Goal: Task Accomplishment & Management: Manage account settings

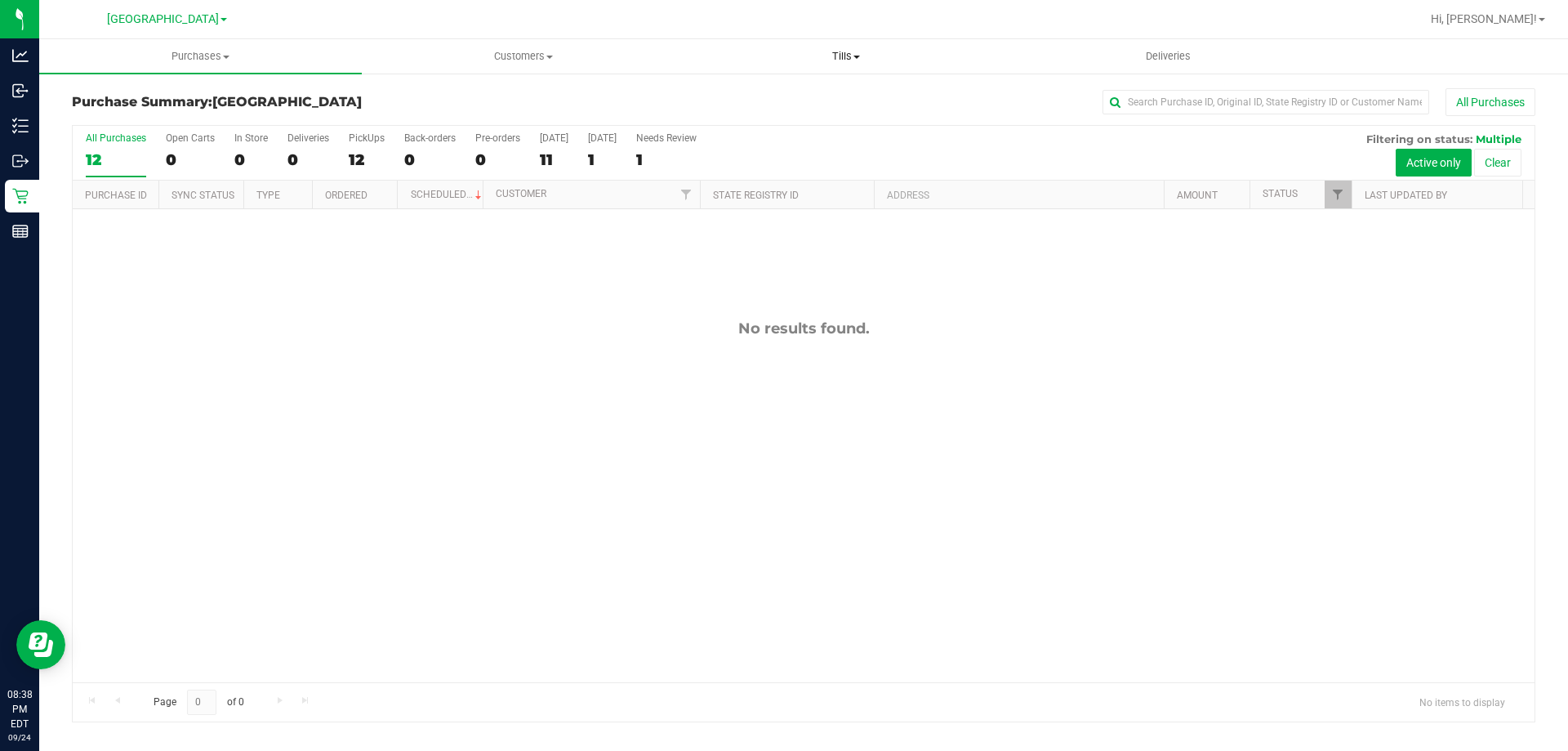
click at [839, 60] on span "Tills" at bounding box center [845, 56] width 321 height 15
click at [828, 96] on li "Manage tills" at bounding box center [845, 99] width 323 height 20
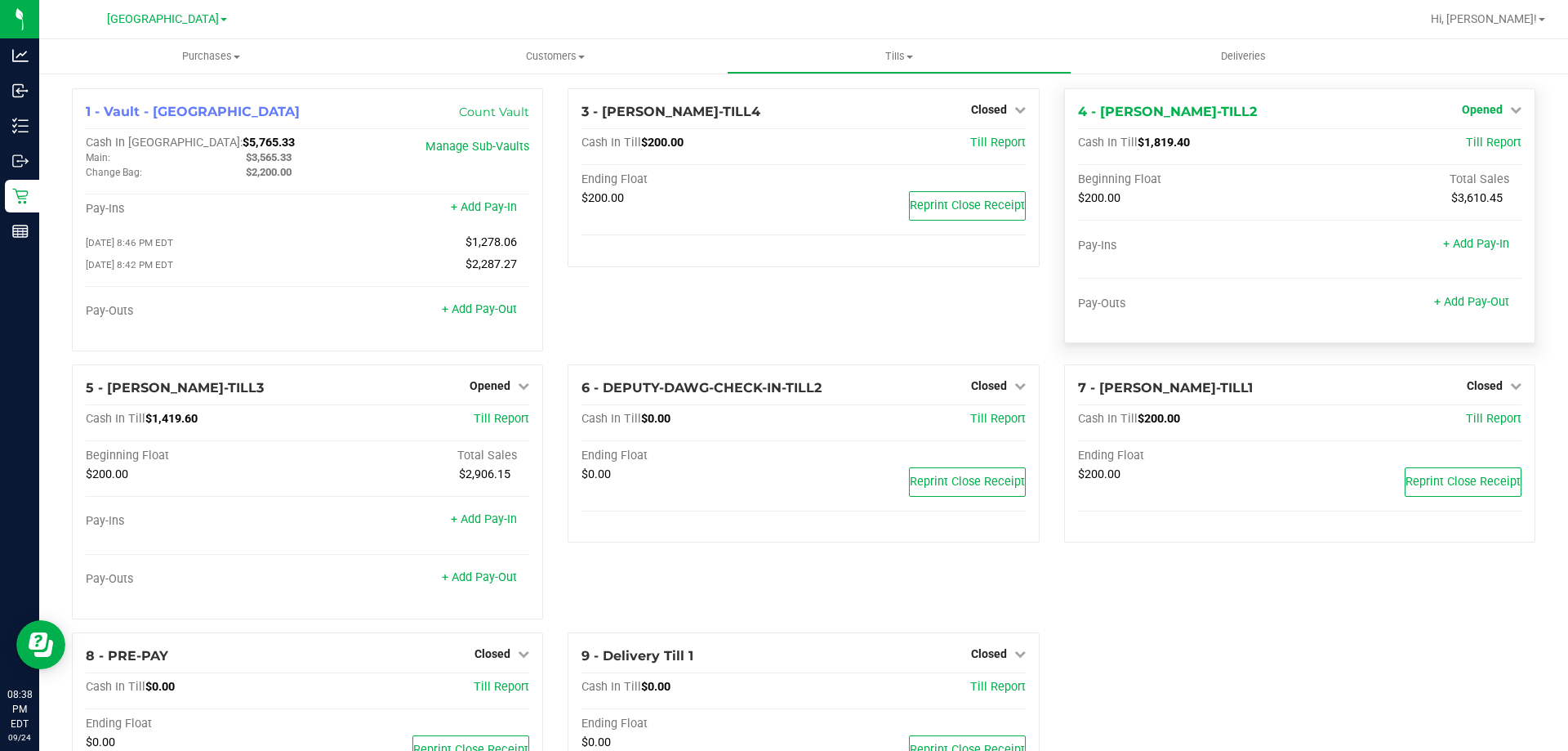
click at [1476, 107] on span "Opened" at bounding box center [1482, 109] width 41 height 13
click at [1462, 141] on link "Close Till" at bounding box center [1484, 143] width 44 height 13
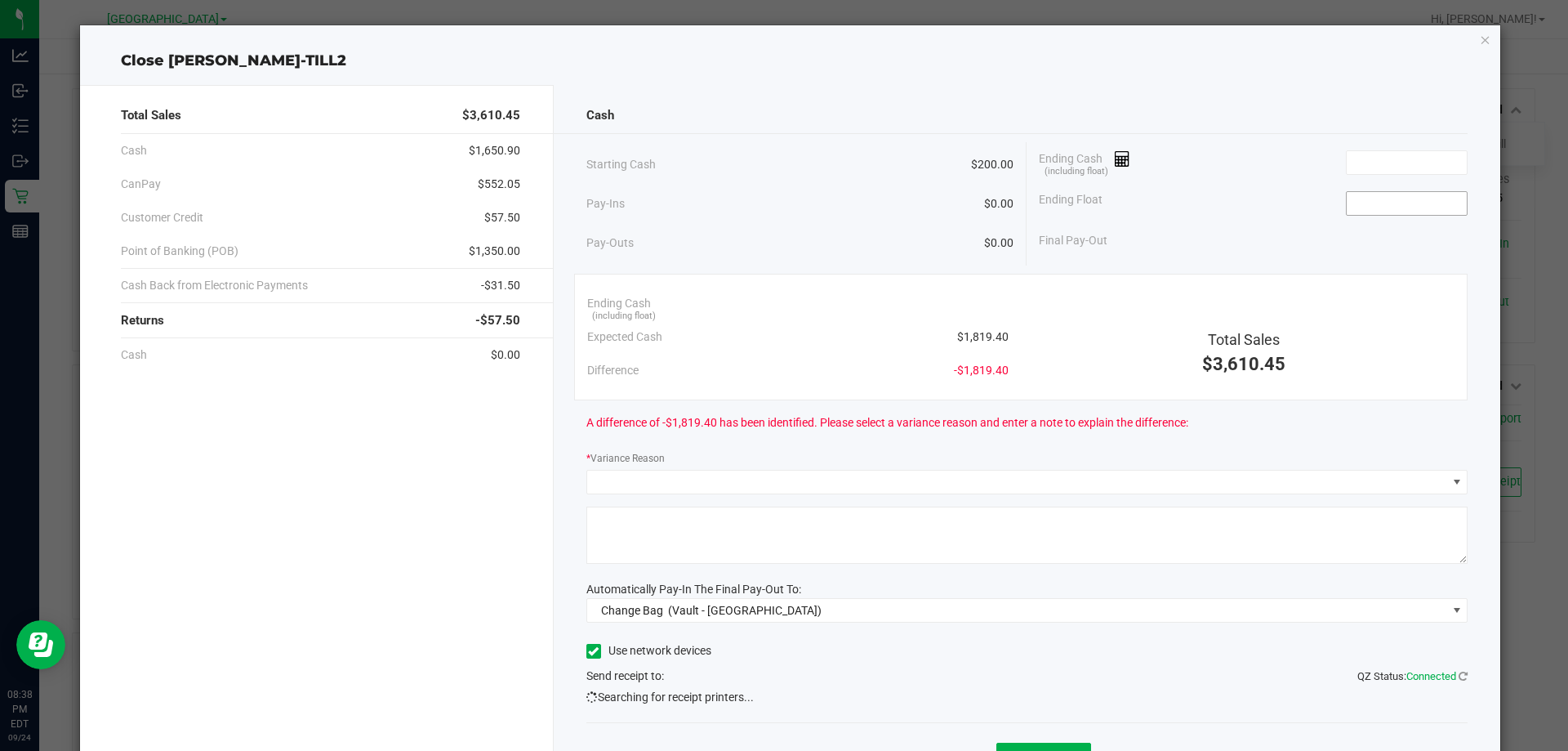
click at [1422, 199] on input at bounding box center [1406, 203] width 120 height 23
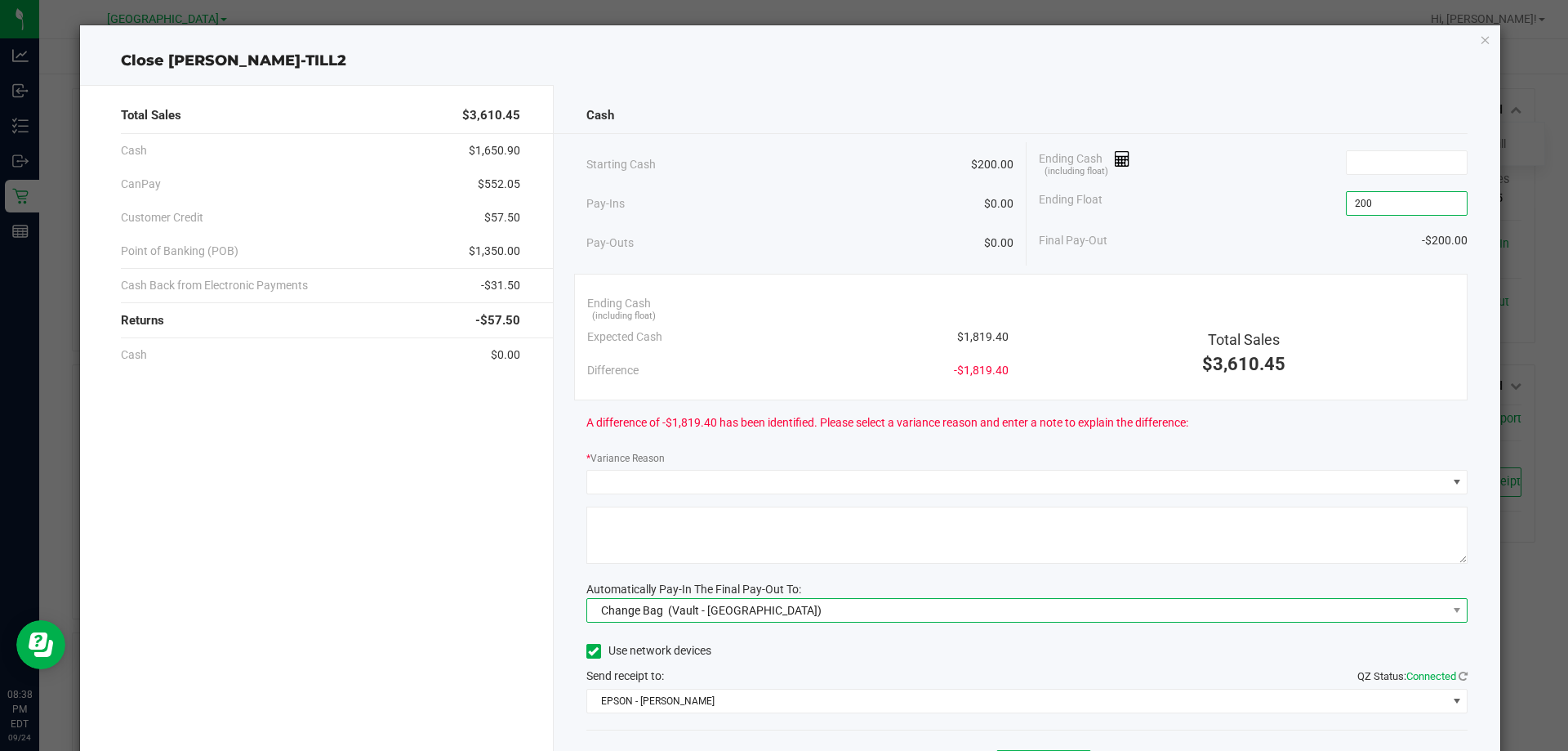
type input "$200.00"
click at [1314, 605] on span "Change Bag (Vault - [GEOGRAPHIC_DATA])" at bounding box center [1017, 610] width 859 height 23
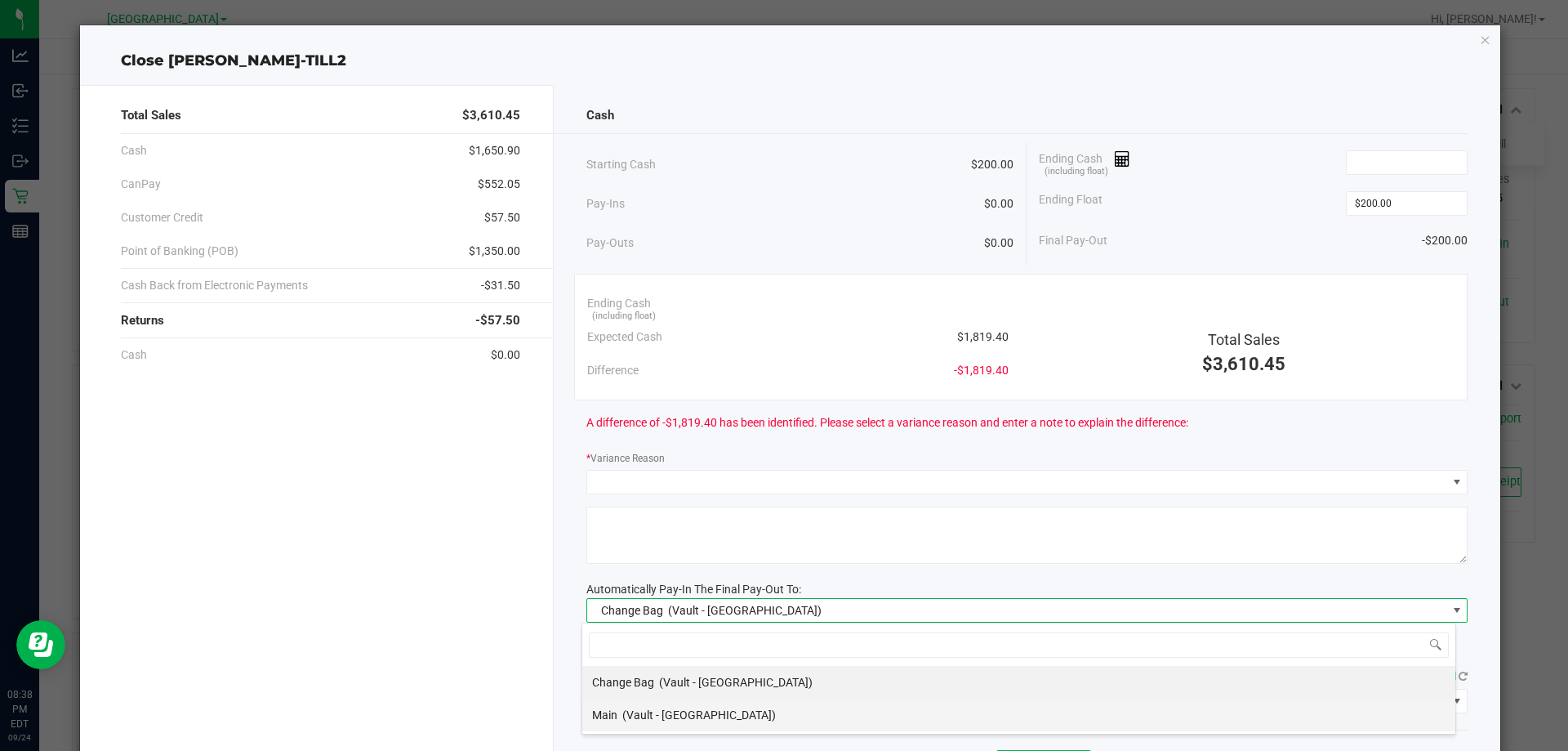
click at [948, 711] on li "Main (Vault - [GEOGRAPHIC_DATA])" at bounding box center [1019, 715] width 873 height 33
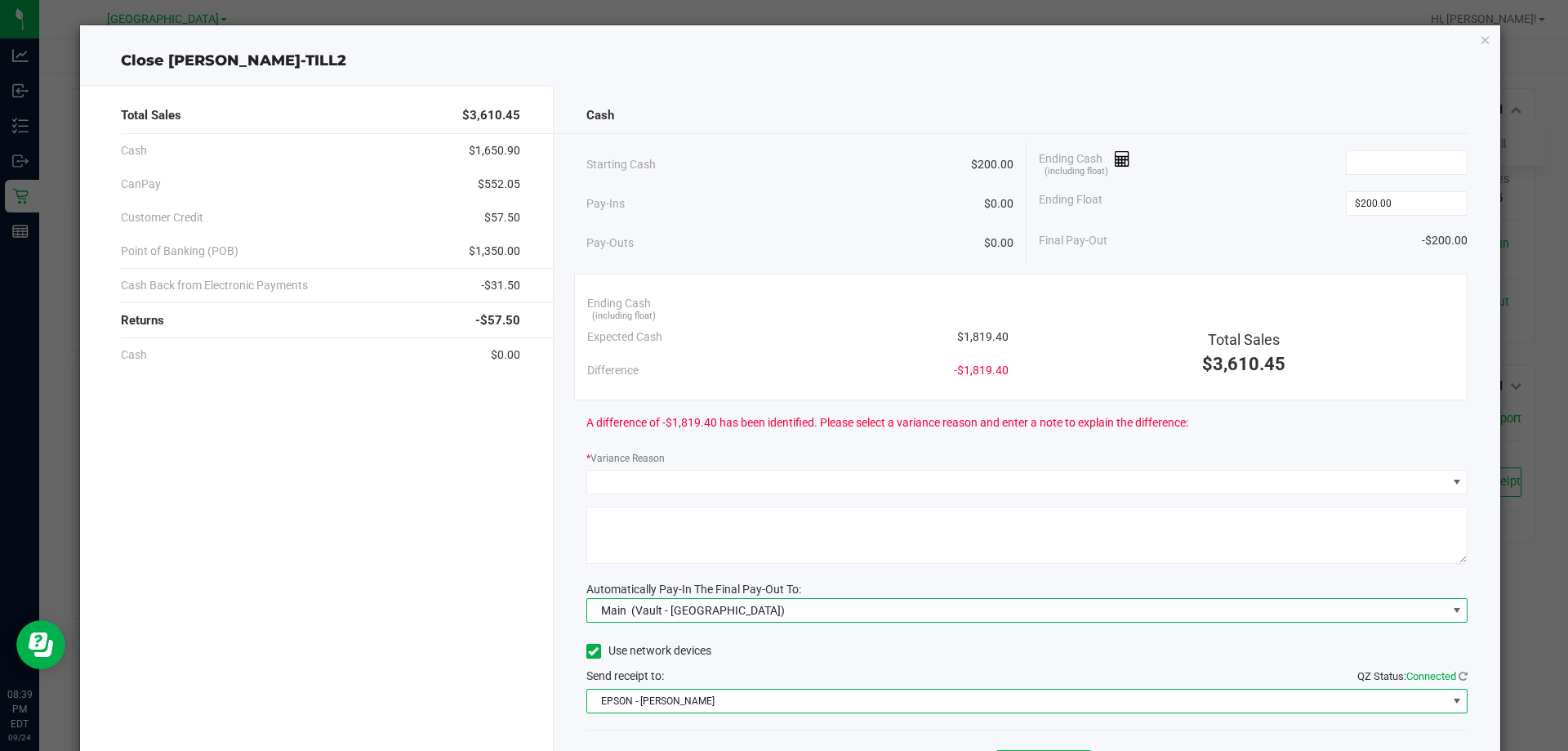
click at [948, 711] on span "EPSON - [PERSON_NAME]" at bounding box center [1017, 701] width 859 height 23
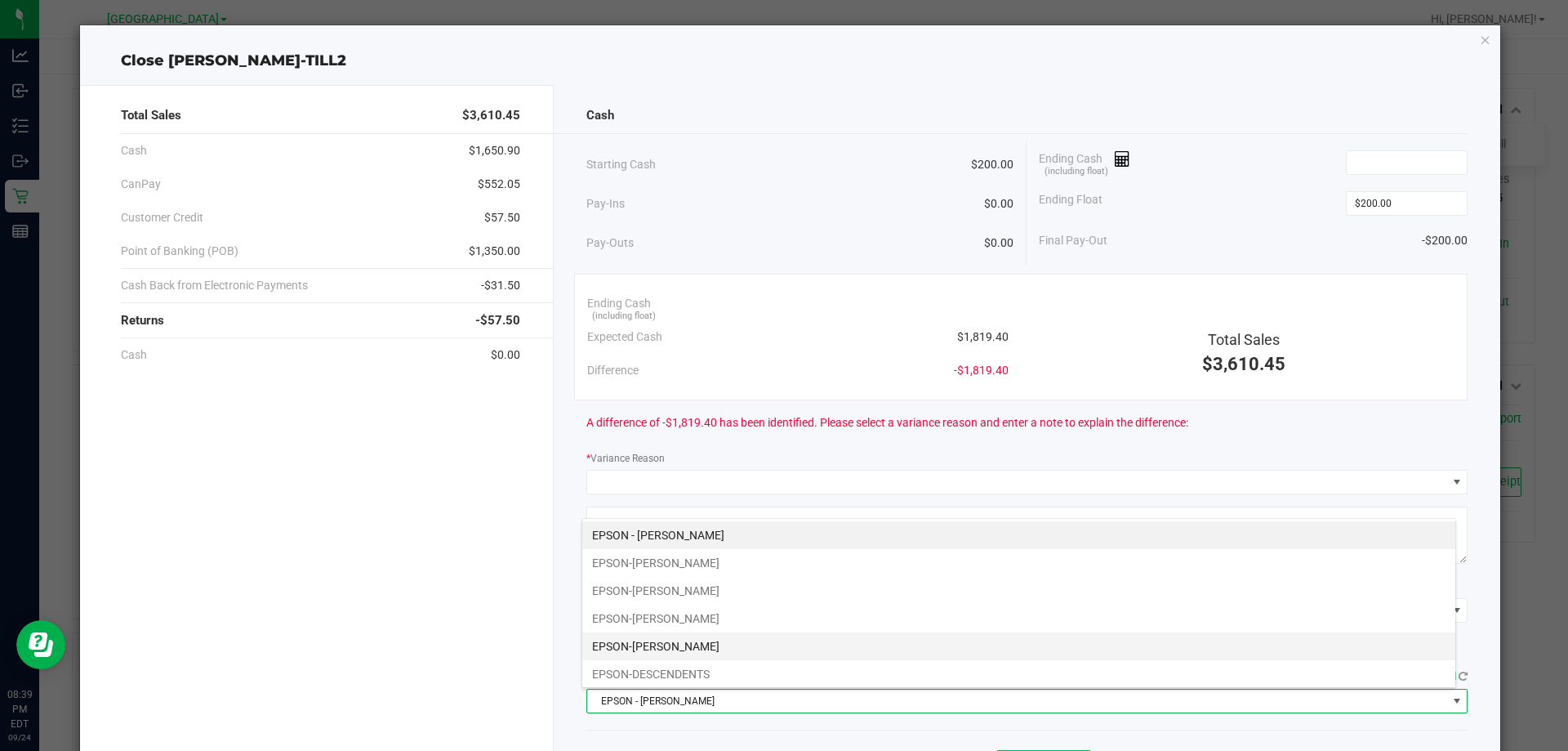
click at [882, 637] on li "EPSON-[PERSON_NAME]" at bounding box center [1019, 646] width 873 height 28
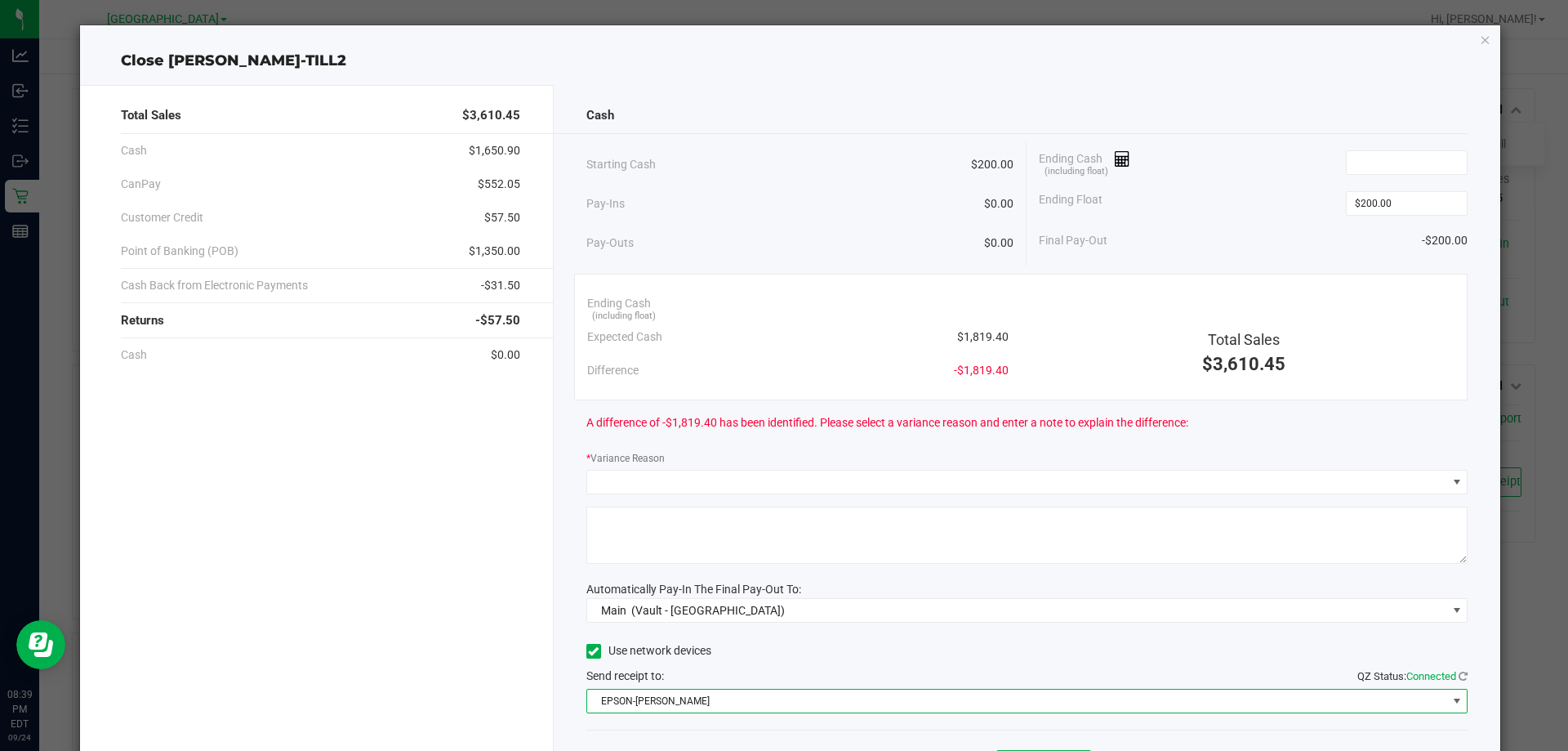
click at [1306, 148] on div "Ending Cash (including float)" at bounding box center [1252, 162] width 429 height 41
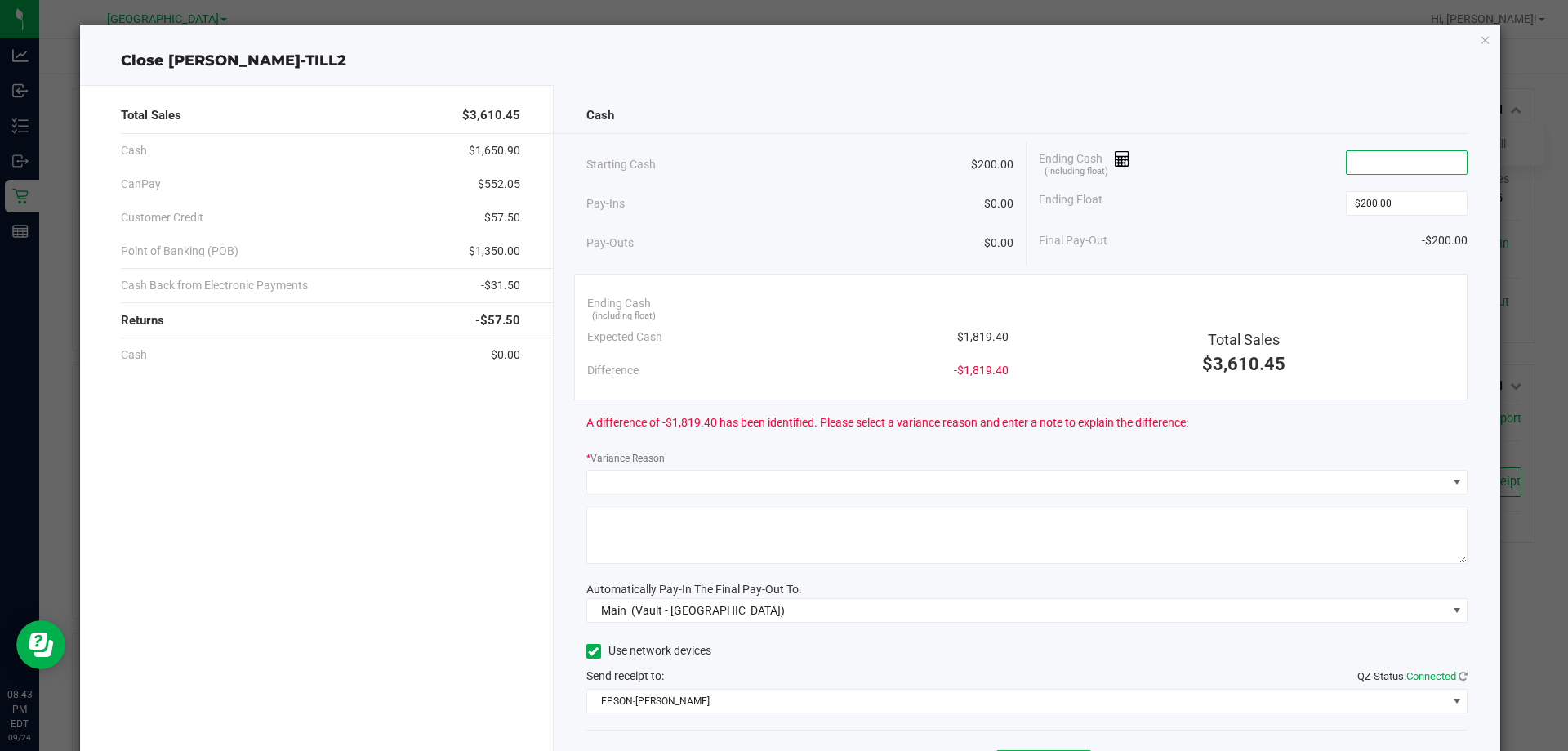
click at [1374, 159] on input at bounding box center [1406, 162] width 120 height 23
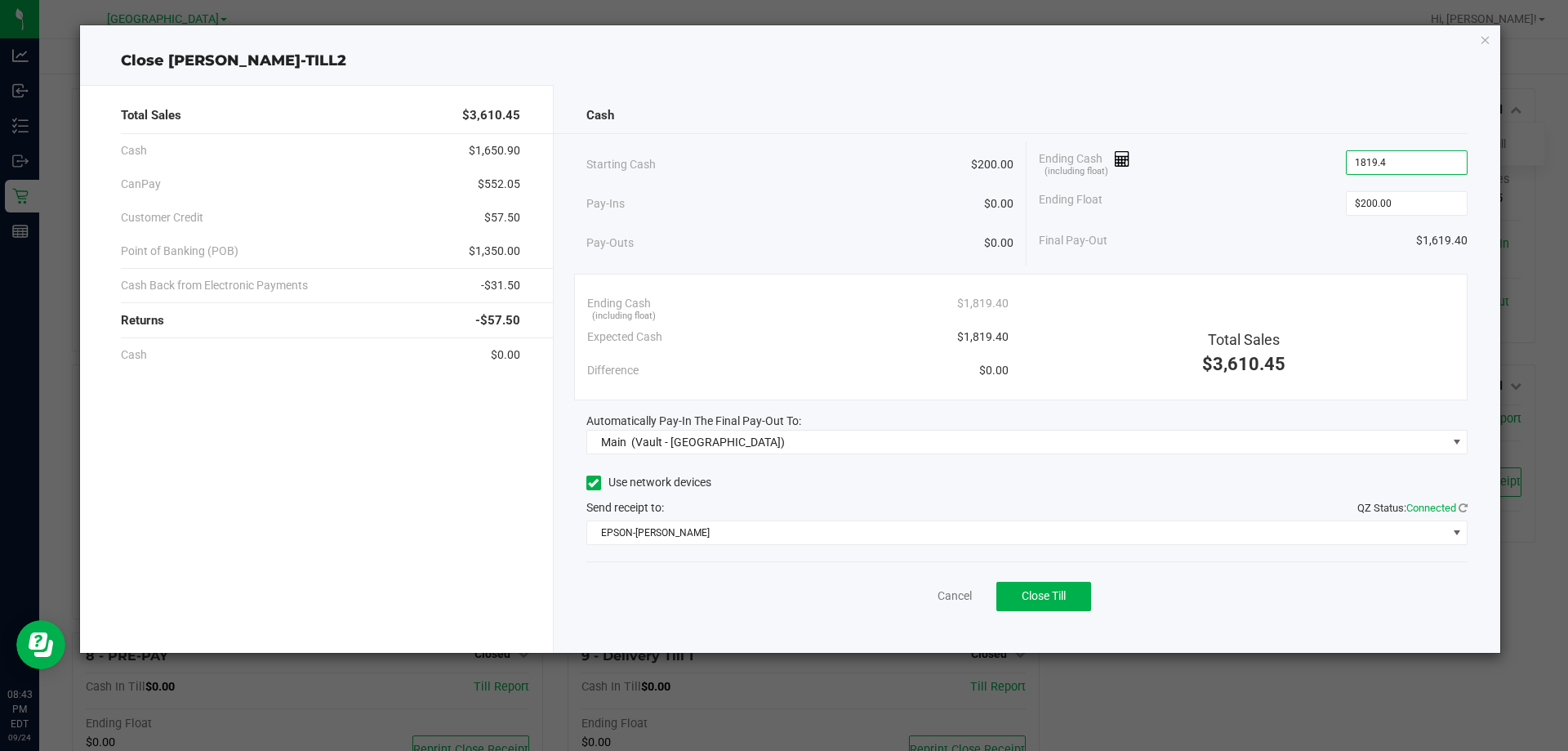
type input "$1,819.40"
click at [1261, 235] on div "Final Pay-Out $1,619.40" at bounding box center [1252, 241] width 429 height 34
click at [1080, 586] on button "Close Till" at bounding box center [1043, 596] width 95 height 29
click at [1480, 36] on icon "button" at bounding box center [1485, 39] width 11 height 20
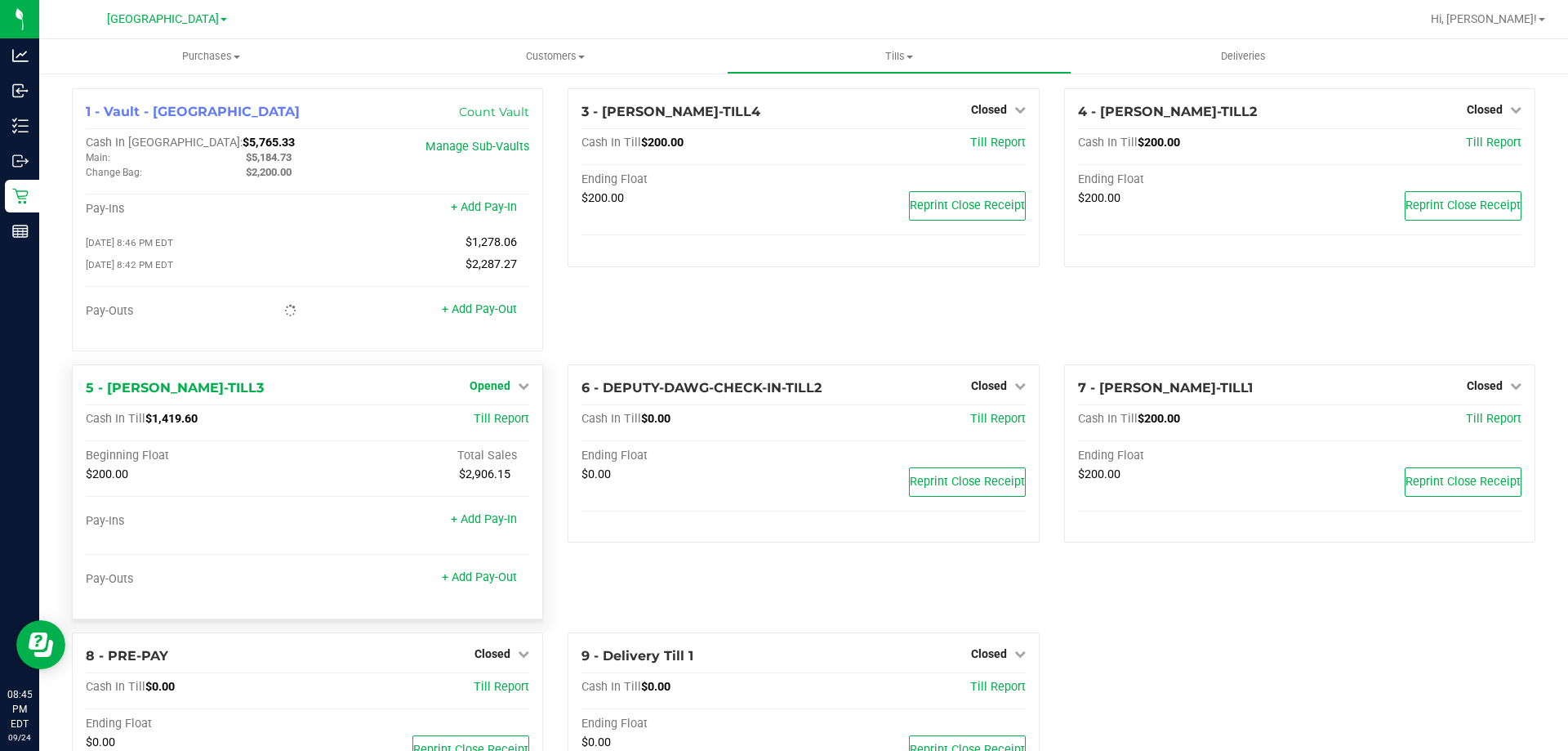
click at [509, 388] on link "Opened" at bounding box center [500, 385] width 60 height 13
click at [510, 426] on link "Close Till" at bounding box center [493, 419] width 44 height 13
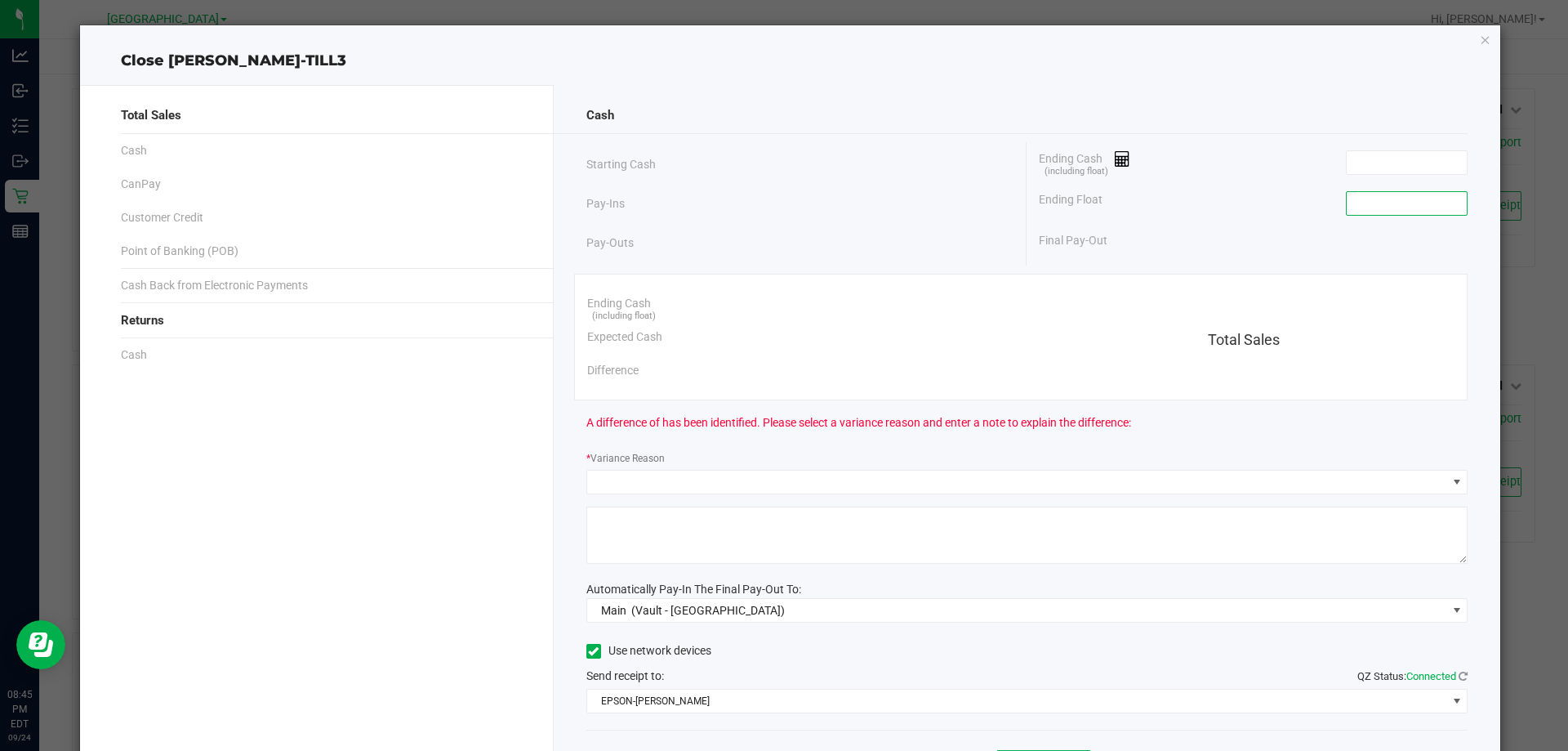
click at [1431, 199] on input at bounding box center [1406, 203] width 120 height 23
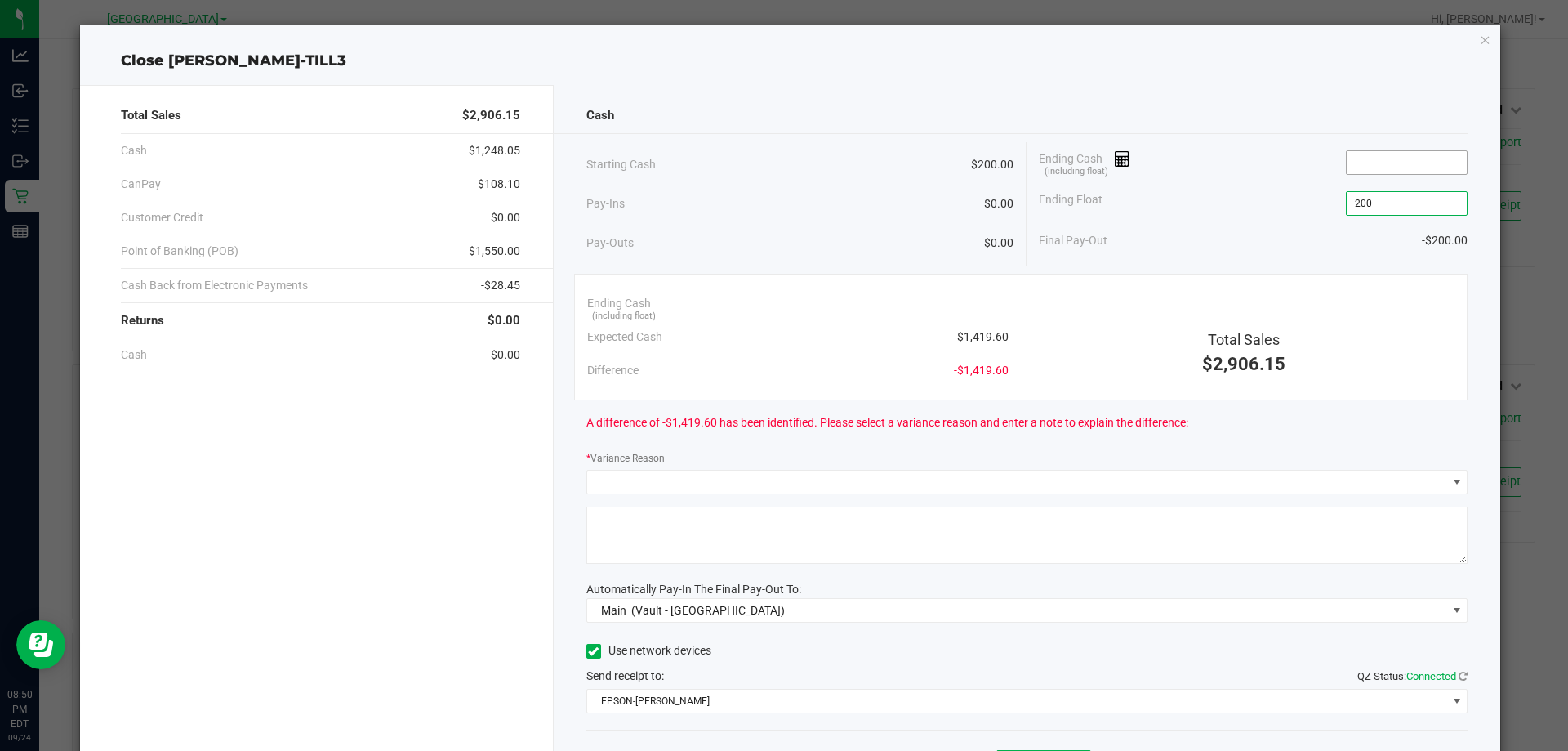
type input "$200.00"
click at [1409, 164] on input at bounding box center [1406, 162] width 120 height 23
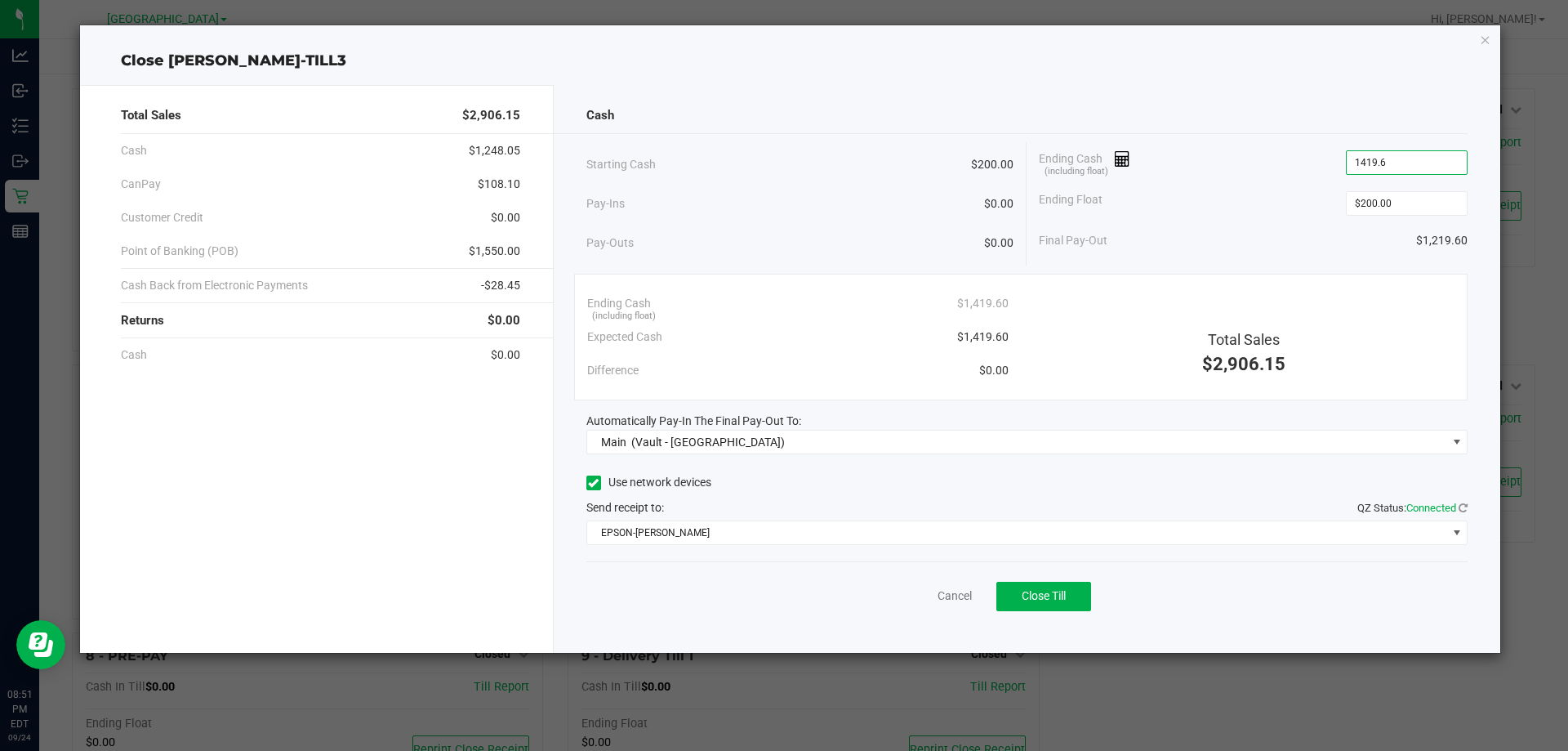
type input "$1,419.60"
click at [1168, 101] on div "Cash" at bounding box center [1027, 115] width 882 height 35
click at [1033, 596] on span "Close Till" at bounding box center [1043, 595] width 44 height 13
click at [1482, 38] on icon "button" at bounding box center [1485, 39] width 11 height 20
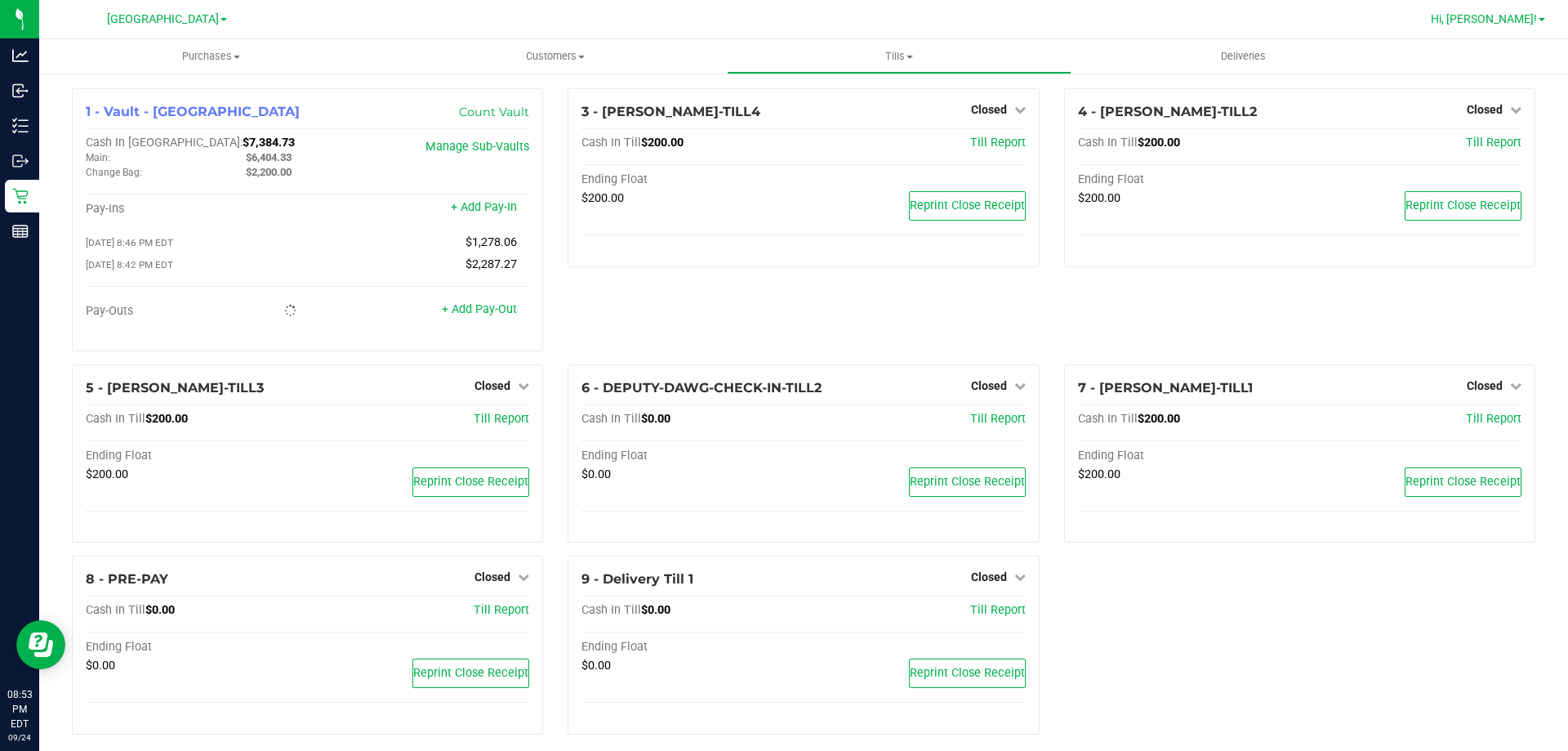
click at [1521, 27] on link "Hi, [PERSON_NAME]!" at bounding box center [1487, 19] width 127 height 17
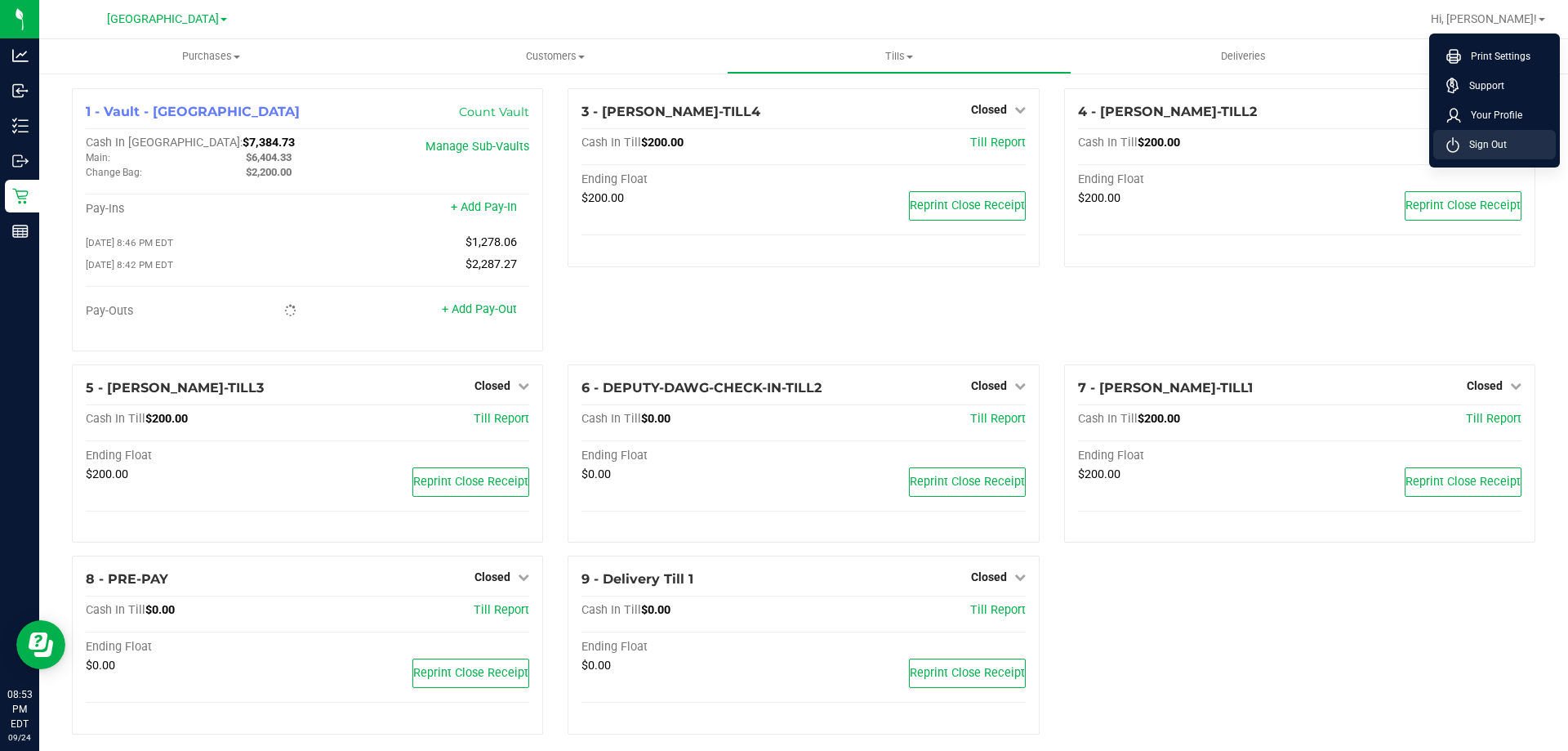
click at [1501, 154] on li "Sign Out" at bounding box center [1494, 144] width 123 height 29
